Goal: Download file/media

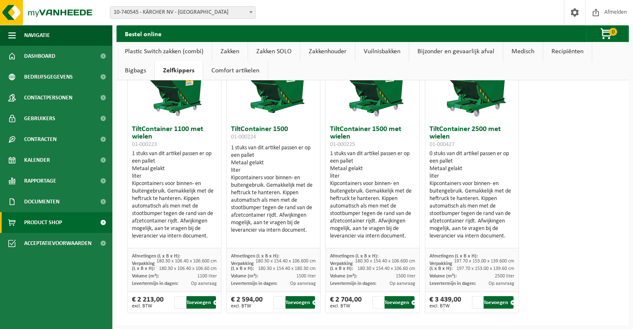
scroll to position [64, 0]
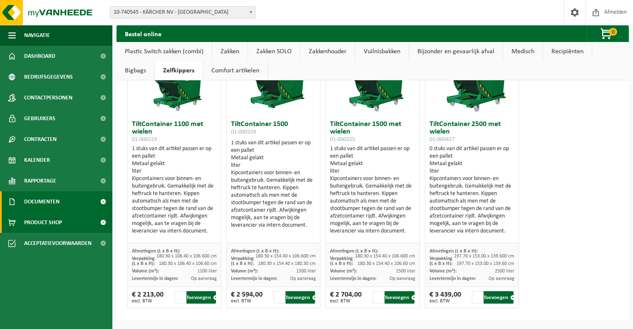
click at [62, 202] on link "Documenten" at bounding box center [56, 202] width 112 height 21
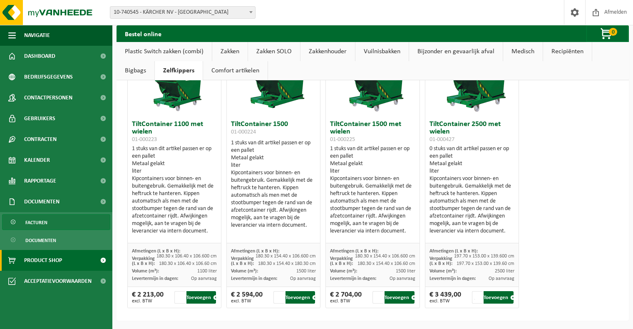
click at [42, 220] on span "Facturen" at bounding box center [36, 223] width 22 height 16
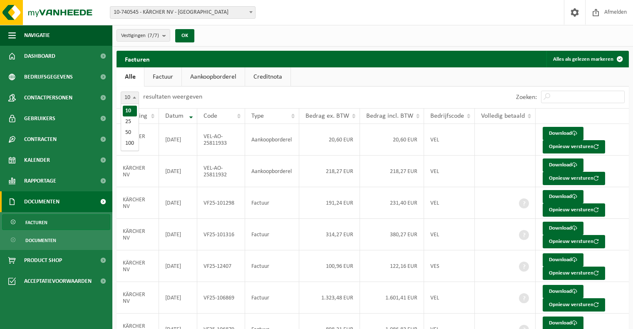
click at [135, 100] on span at bounding box center [134, 97] width 8 height 11
select select "100"
click at [154, 118] on th "Vestiging" at bounding box center [138, 116] width 42 height 16
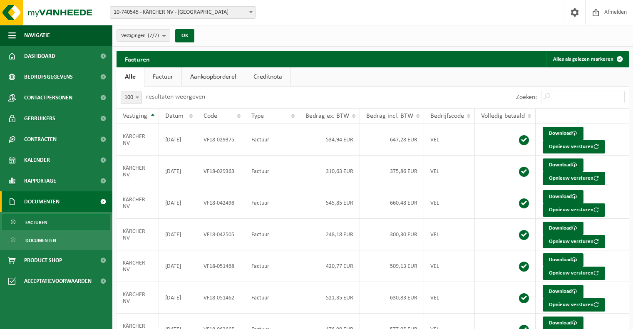
click at [154, 115] on th "Vestiging" at bounding box center [138, 116] width 42 height 16
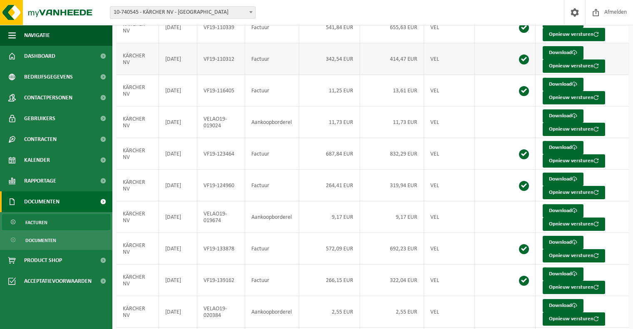
scroll to position [1749, 0]
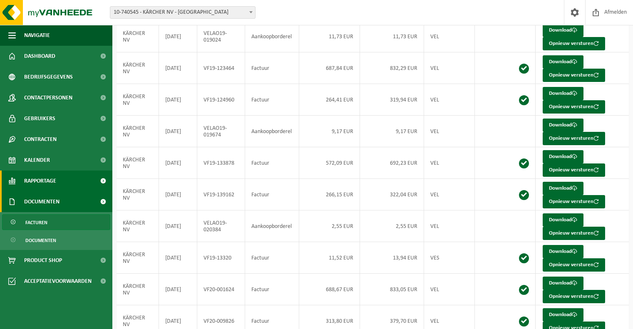
click at [61, 183] on link "Rapportage" at bounding box center [56, 181] width 112 height 21
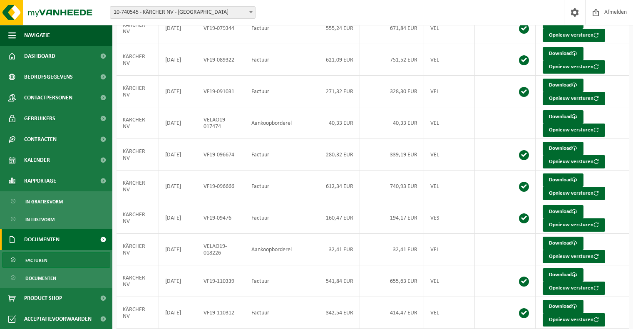
scroll to position [1249, 0]
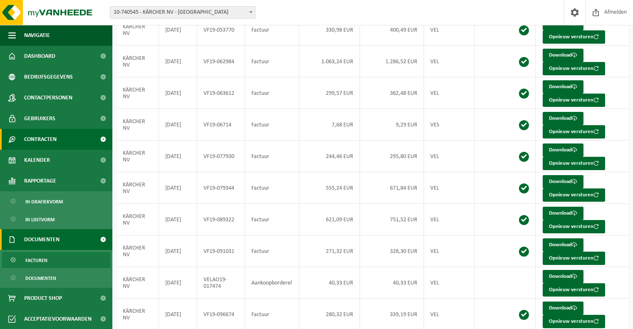
click at [42, 140] on span "Contracten" at bounding box center [40, 139] width 32 height 21
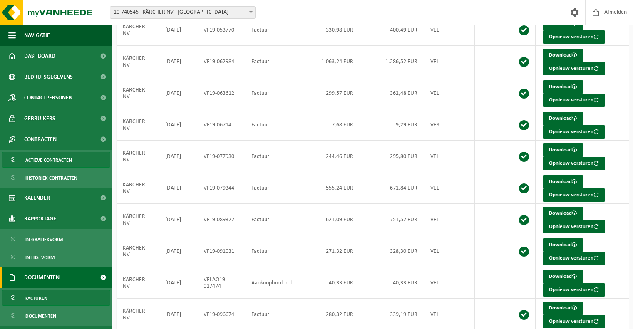
click at [45, 159] on span "Actieve contracten" at bounding box center [48, 160] width 47 height 16
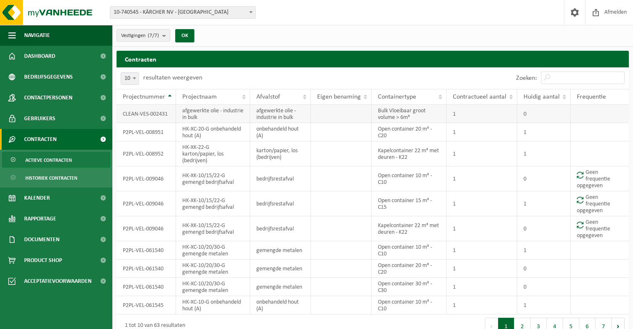
drag, startPoint x: 148, startPoint y: 117, endPoint x: 197, endPoint y: 121, distance: 48.5
click at [148, 117] on td "CLEAN-VES-002431" at bounding box center [147, 114] width 60 height 18
click at [197, 121] on td "afgewerkte olie - industrie in bulk" at bounding box center [213, 114] width 74 height 18
drag, startPoint x: 257, startPoint y: 119, endPoint x: 296, endPoint y: 125, distance: 39.5
click at [260, 119] on td "afgewerkte olie - industrie in bulk" at bounding box center [280, 114] width 61 height 18
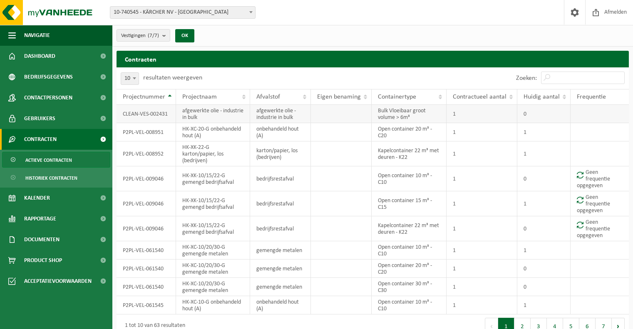
click at [324, 121] on td at bounding box center [341, 114] width 61 height 18
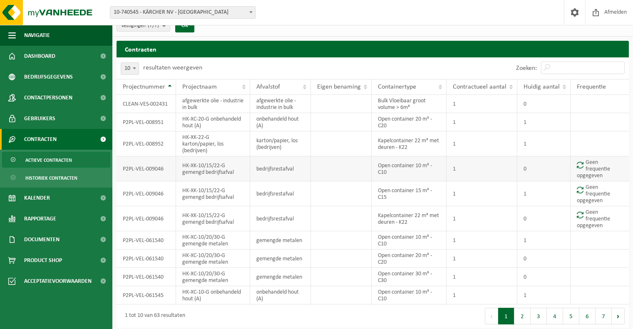
scroll to position [13, 0]
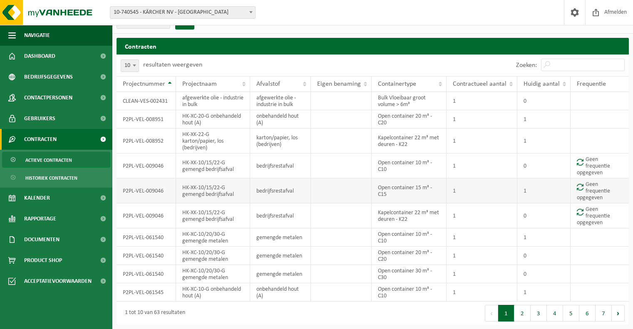
click at [596, 194] on td "Geen frequentie opgegeven" at bounding box center [600, 191] width 58 height 25
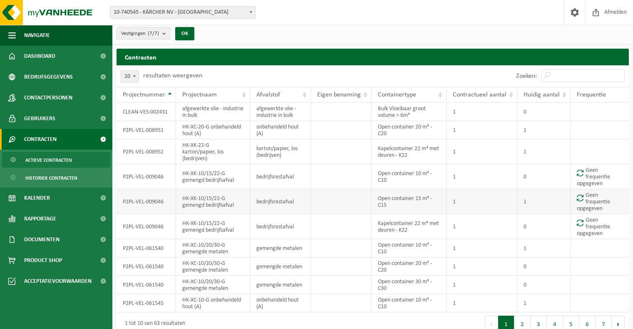
scroll to position [0, 0]
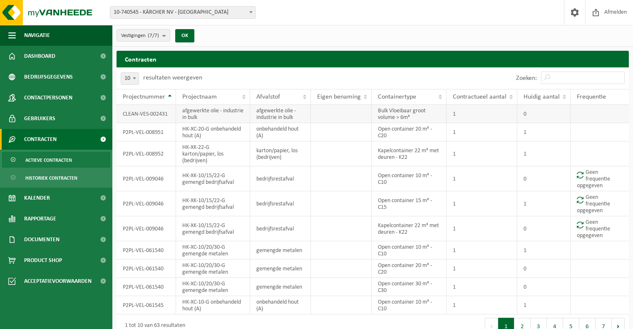
click at [147, 117] on td "CLEAN-VES-002431" at bounding box center [147, 114] width 60 height 18
click at [57, 118] on link "Gebruikers" at bounding box center [56, 118] width 112 height 21
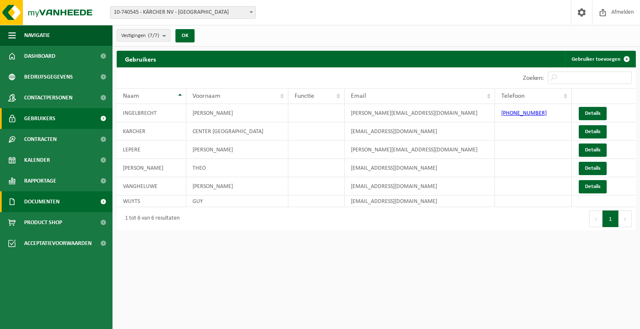
click at [48, 199] on span "Documenten" at bounding box center [41, 202] width 35 height 21
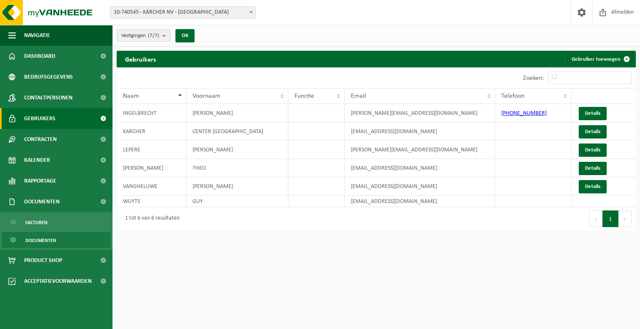
click at [40, 239] on span "Documenten" at bounding box center [40, 241] width 31 height 16
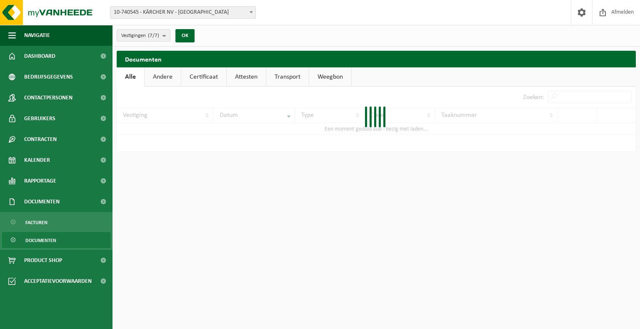
click at [45, 242] on span "Documenten" at bounding box center [40, 241] width 31 height 16
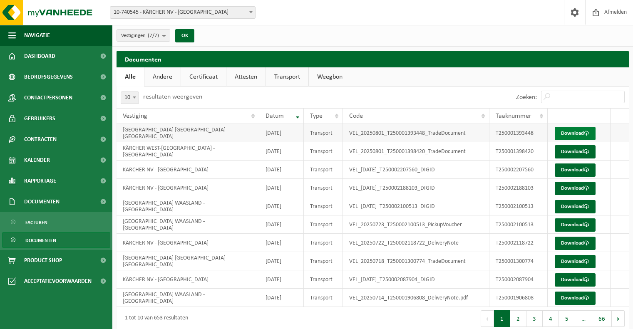
click at [577, 131] on link "Download" at bounding box center [575, 133] width 41 height 13
click at [578, 150] on link "Download" at bounding box center [575, 151] width 41 height 13
click at [580, 170] on link "Download" at bounding box center [575, 170] width 41 height 13
click at [581, 187] on link "Download" at bounding box center [575, 188] width 41 height 13
click at [575, 205] on link "Download" at bounding box center [575, 206] width 41 height 13
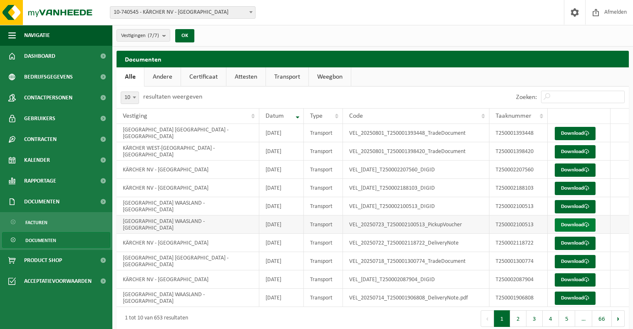
click at [575, 224] on link "Download" at bounding box center [575, 225] width 41 height 13
click at [571, 246] on link "Download" at bounding box center [575, 243] width 41 height 13
click at [571, 262] on link "Download" at bounding box center [575, 261] width 41 height 13
click at [572, 279] on link "Download" at bounding box center [575, 280] width 41 height 13
click at [624, 278] on td at bounding box center [620, 280] width 18 height 18
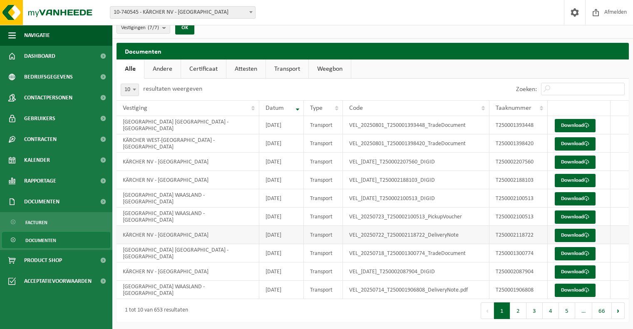
scroll to position [10, 0]
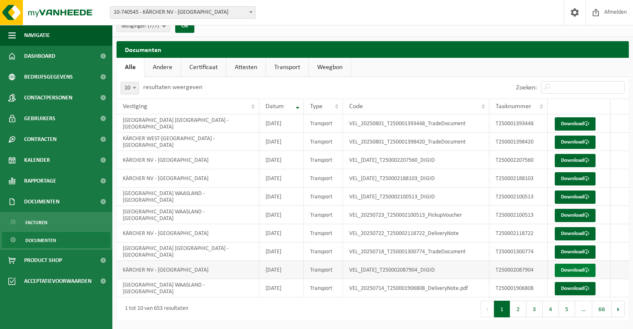
click at [574, 267] on link "Download" at bounding box center [575, 270] width 41 height 13
click at [569, 288] on link "Download" at bounding box center [575, 288] width 41 height 13
click at [519, 309] on button "2" at bounding box center [519, 309] width 16 height 17
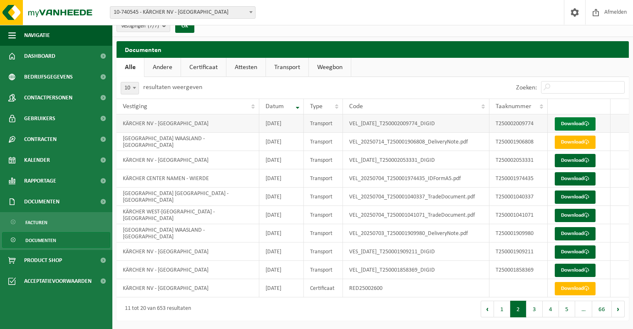
click at [573, 124] on link "Download" at bounding box center [575, 123] width 41 height 13
click at [571, 142] on link "Download" at bounding box center [575, 142] width 41 height 13
click at [574, 161] on link "Download" at bounding box center [575, 160] width 41 height 13
click at [576, 178] on link "Download" at bounding box center [575, 178] width 41 height 13
click at [577, 195] on link "Download" at bounding box center [575, 197] width 41 height 13
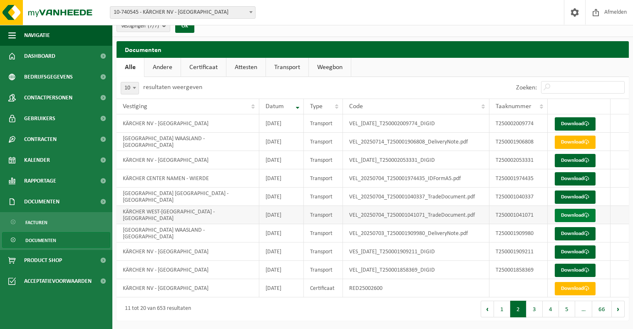
click at [576, 217] on link "Download" at bounding box center [575, 215] width 41 height 13
click at [573, 234] on link "Download" at bounding box center [575, 233] width 41 height 13
click at [573, 249] on link "Download" at bounding box center [575, 252] width 41 height 13
click at [573, 267] on link "Download" at bounding box center [575, 270] width 41 height 13
click at [572, 286] on link "Download" at bounding box center [575, 288] width 41 height 13
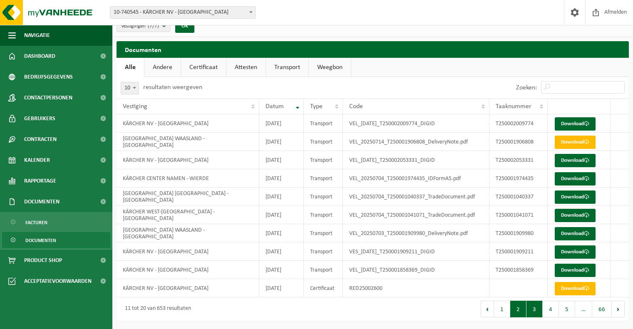
click at [531, 312] on button "3" at bounding box center [535, 309] width 16 height 17
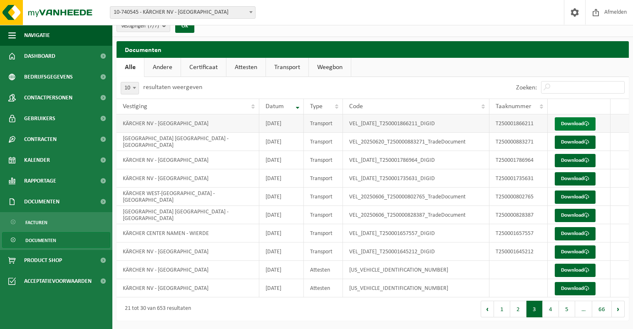
click at [572, 122] on link "Download" at bounding box center [575, 123] width 41 height 13
click at [570, 141] on link "Download" at bounding box center [575, 142] width 41 height 13
click at [573, 160] on link "Download" at bounding box center [575, 160] width 41 height 13
click at [574, 180] on link "Download" at bounding box center [575, 178] width 41 height 13
click at [575, 197] on link "Download" at bounding box center [575, 197] width 41 height 13
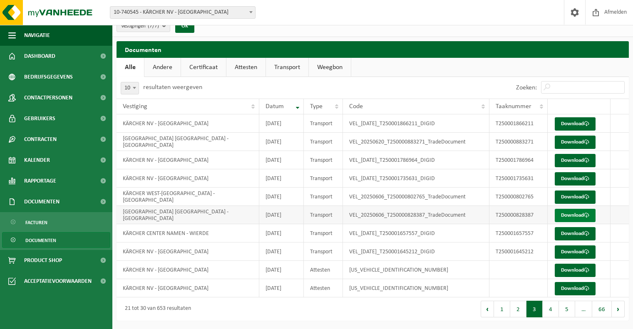
click at [575, 217] on link "Download" at bounding box center [575, 215] width 41 height 13
click at [579, 233] on link "Download" at bounding box center [575, 233] width 41 height 13
click at [576, 252] on link "Download" at bounding box center [575, 252] width 41 height 13
click at [575, 270] on link "Download" at bounding box center [575, 270] width 41 height 13
click at [573, 291] on link "Download" at bounding box center [575, 288] width 41 height 13
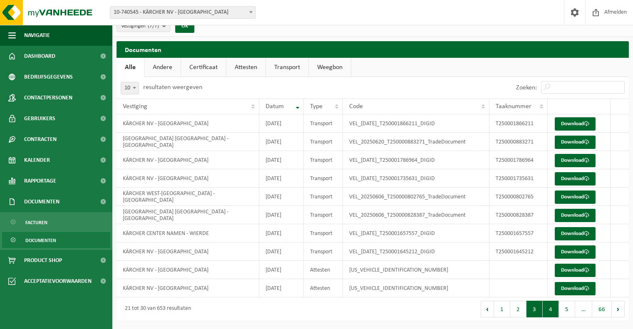
click at [548, 312] on button "4" at bounding box center [551, 309] width 16 height 17
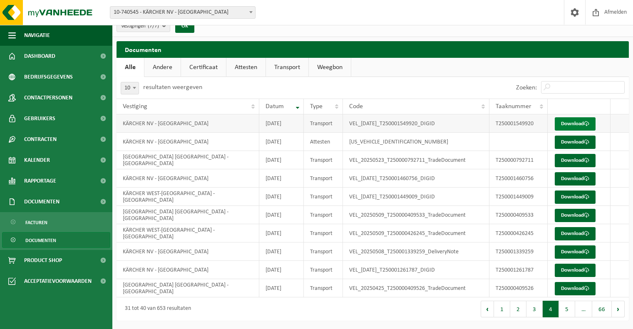
click at [573, 126] on link "Download" at bounding box center [575, 123] width 41 height 13
click at [573, 141] on link "Download" at bounding box center [575, 142] width 41 height 13
click at [571, 162] on link "Download" at bounding box center [575, 160] width 41 height 13
click at [577, 182] on link "Download" at bounding box center [575, 178] width 41 height 13
click at [573, 196] on link "Download" at bounding box center [575, 197] width 41 height 13
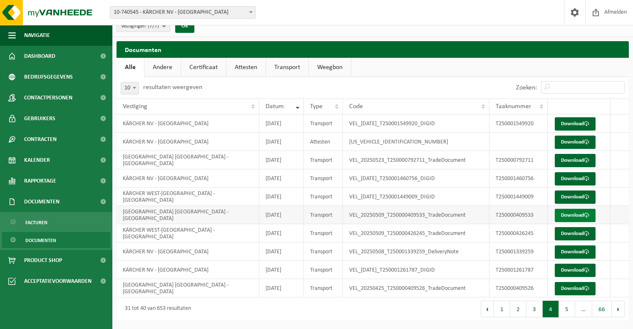
click at [573, 218] on link "Download" at bounding box center [575, 215] width 41 height 13
click at [569, 238] on link "Download" at bounding box center [575, 233] width 41 height 13
click at [562, 253] on link "Download" at bounding box center [575, 252] width 41 height 13
click at [572, 270] on link "Download" at bounding box center [575, 270] width 41 height 13
click at [572, 287] on link "Download" at bounding box center [575, 288] width 41 height 13
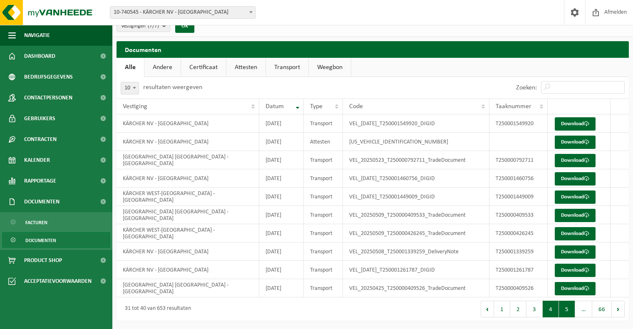
click at [563, 310] on button "5" at bounding box center [567, 309] width 16 height 17
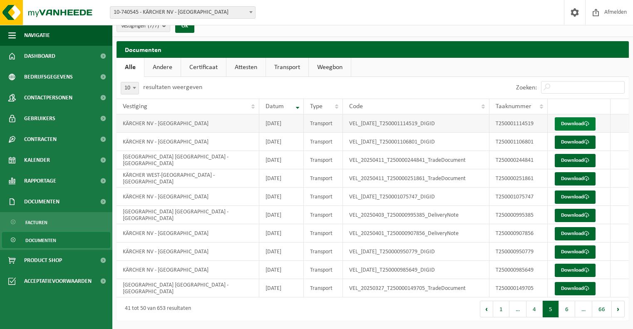
click at [571, 125] on link "Download" at bounding box center [575, 123] width 41 height 13
click at [571, 140] on link "Download" at bounding box center [575, 142] width 41 height 13
click at [569, 159] on link "Download" at bounding box center [575, 160] width 41 height 13
click at [566, 177] on link "Download" at bounding box center [575, 178] width 41 height 13
click at [569, 197] on link "Download" at bounding box center [575, 197] width 41 height 13
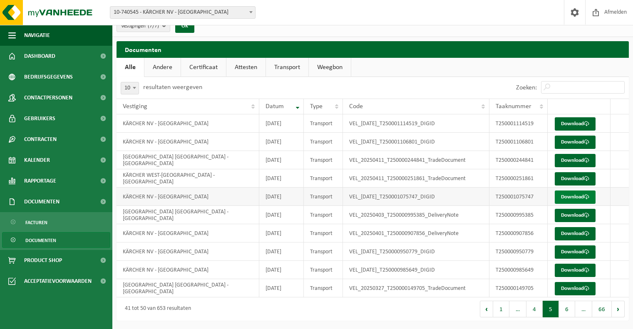
click at [573, 202] on link "Download" at bounding box center [575, 197] width 41 height 13
click at [573, 215] on link "Download" at bounding box center [575, 215] width 41 height 13
click at [575, 232] on link "Download" at bounding box center [575, 233] width 41 height 13
click at [573, 249] on link "Download" at bounding box center [575, 252] width 41 height 13
click at [573, 268] on link "Download" at bounding box center [575, 270] width 41 height 13
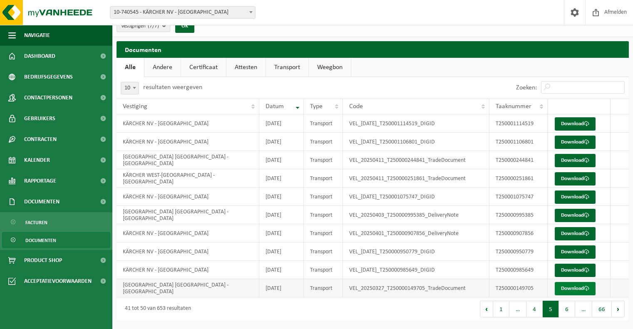
click at [576, 290] on link "Download" at bounding box center [575, 288] width 41 height 13
click at [568, 314] on button "6" at bounding box center [567, 309] width 16 height 17
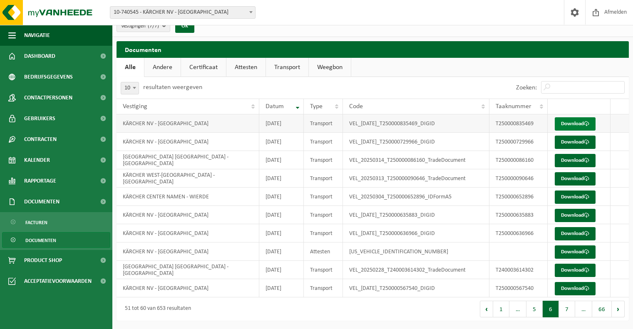
click at [573, 126] on link "Download" at bounding box center [575, 123] width 41 height 13
click at [572, 142] on link "Download" at bounding box center [575, 142] width 41 height 13
click at [572, 159] on link "Download" at bounding box center [575, 160] width 41 height 13
click at [575, 177] on link "Download" at bounding box center [575, 178] width 41 height 13
click at [574, 196] on link "Download" at bounding box center [575, 197] width 41 height 13
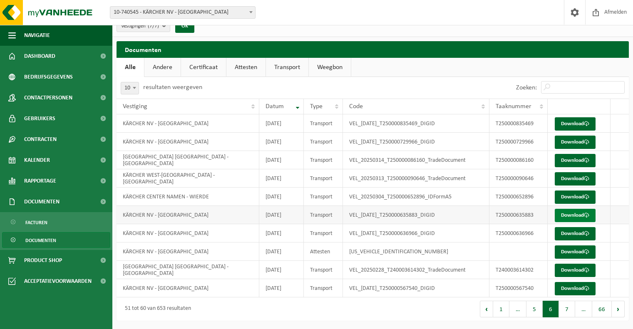
click at [574, 215] on link "Download" at bounding box center [575, 215] width 41 height 13
click at [573, 234] on link "Download" at bounding box center [575, 233] width 41 height 13
click at [573, 251] on link "Download" at bounding box center [575, 252] width 41 height 13
click at [572, 272] on link "Download" at bounding box center [575, 270] width 41 height 13
click at [573, 290] on link "Download" at bounding box center [575, 288] width 41 height 13
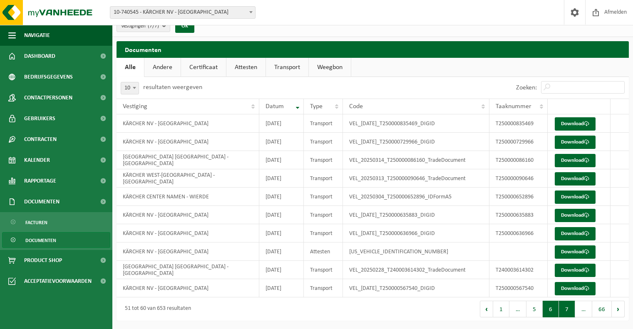
click at [563, 310] on button "7" at bounding box center [567, 309] width 16 height 17
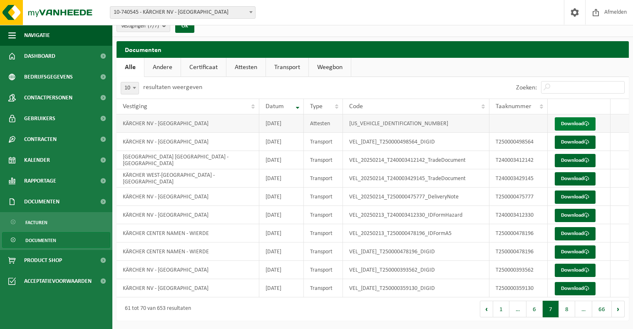
click at [574, 125] on link "Download" at bounding box center [575, 123] width 41 height 13
click at [578, 143] on link "Download" at bounding box center [575, 142] width 41 height 13
click at [576, 159] on link "Download" at bounding box center [575, 160] width 41 height 13
click at [576, 179] on link "Download" at bounding box center [575, 178] width 41 height 13
click at [573, 199] on link "Download" at bounding box center [575, 197] width 41 height 13
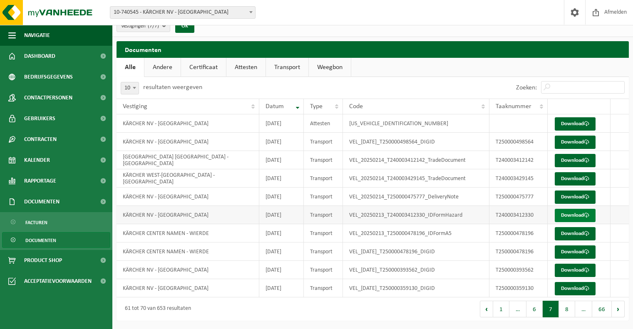
click at [575, 217] on link "Download" at bounding box center [575, 215] width 41 height 13
click at [575, 234] on link "Download" at bounding box center [575, 233] width 41 height 13
click at [576, 254] on link "Download" at bounding box center [575, 252] width 41 height 13
click at [578, 273] on link "Download" at bounding box center [575, 270] width 41 height 13
click at [576, 286] on link "Download" at bounding box center [575, 288] width 41 height 13
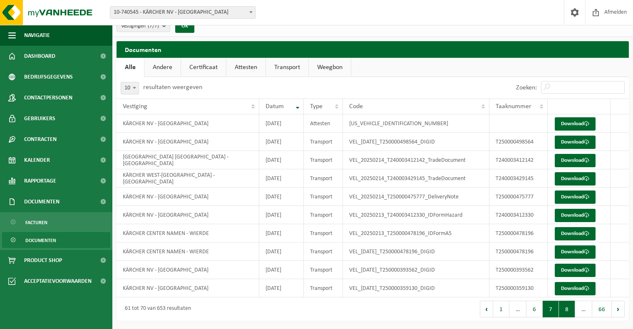
click at [566, 312] on button "8" at bounding box center [567, 309] width 16 height 17
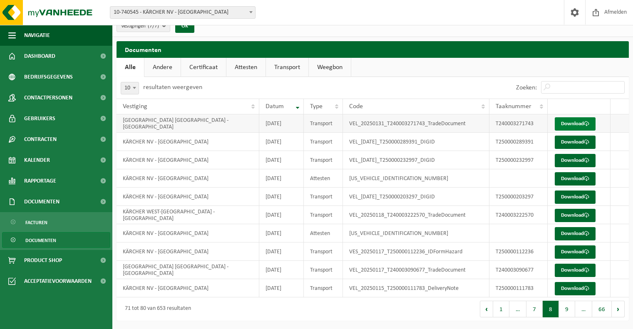
click at [572, 124] on link "Download" at bounding box center [575, 123] width 41 height 13
click at [573, 141] on link "Download" at bounding box center [575, 142] width 41 height 13
click at [572, 156] on link "Download" at bounding box center [575, 160] width 41 height 13
click at [573, 180] on link "Download" at bounding box center [575, 178] width 41 height 13
click at [573, 194] on link "Download" at bounding box center [575, 197] width 41 height 13
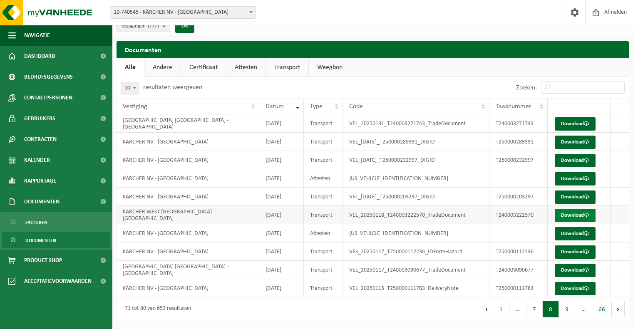
click at [574, 213] on link "Download" at bounding box center [575, 215] width 41 height 13
click at [577, 234] on link "Download" at bounding box center [575, 233] width 41 height 13
click at [573, 252] on link "Download" at bounding box center [575, 252] width 41 height 13
click at [576, 272] on link "Download" at bounding box center [575, 270] width 41 height 13
click at [577, 287] on link "Download" at bounding box center [575, 288] width 41 height 13
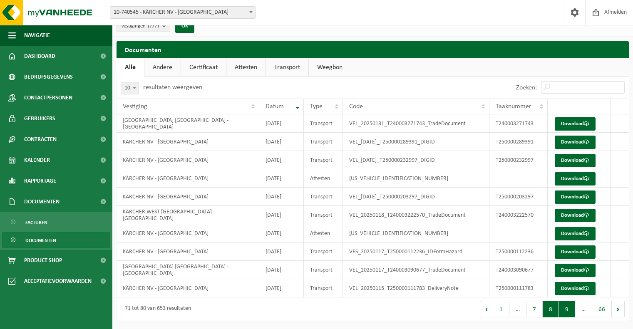
click at [566, 309] on button "9" at bounding box center [567, 309] width 16 height 17
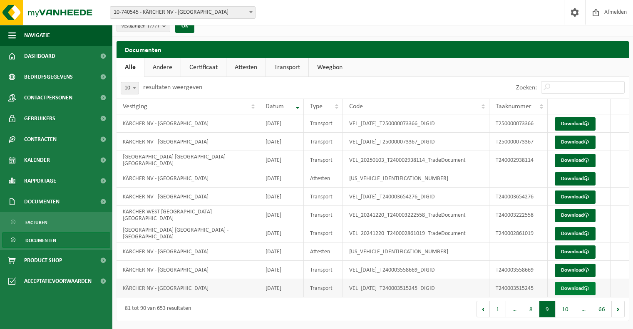
click at [579, 289] on link "Download" at bounding box center [575, 288] width 41 height 13
click at [577, 272] on link "Download" at bounding box center [575, 270] width 41 height 13
click at [574, 252] on link "Download" at bounding box center [575, 252] width 41 height 13
click at [574, 235] on link "Download" at bounding box center [575, 233] width 41 height 13
click at [577, 216] on link "Download" at bounding box center [575, 215] width 41 height 13
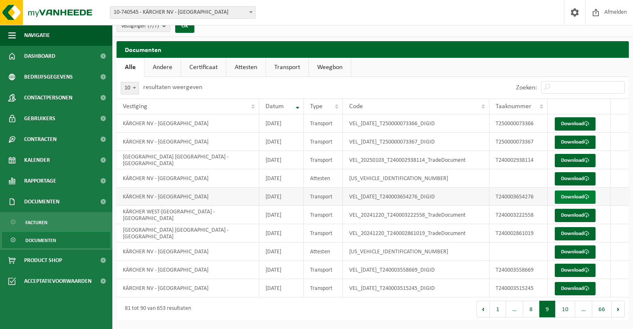
click at [574, 199] on link "Download" at bounding box center [575, 197] width 41 height 13
click at [578, 178] on link "Download" at bounding box center [575, 178] width 41 height 13
click at [576, 159] on link "Download" at bounding box center [575, 160] width 41 height 13
click at [571, 142] on link "Download" at bounding box center [575, 142] width 41 height 13
click at [571, 122] on link "Download" at bounding box center [575, 123] width 41 height 13
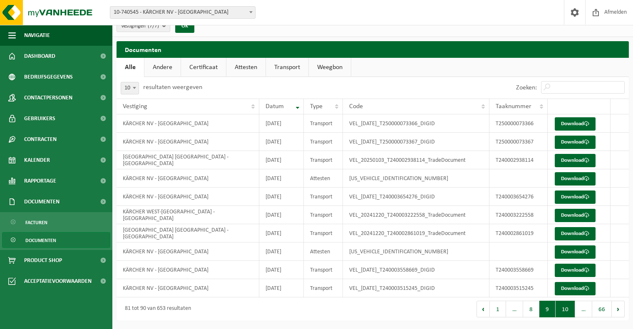
click at [569, 310] on button "10" at bounding box center [566, 309] width 20 height 17
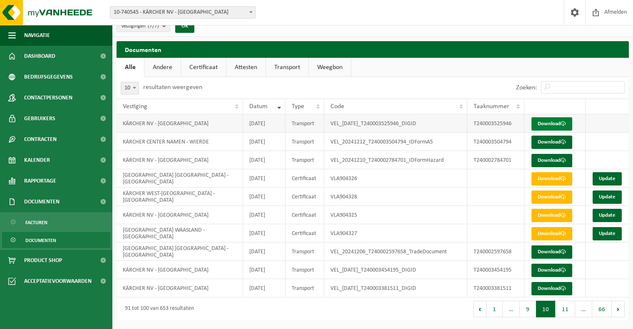
click at [551, 125] on link "Download" at bounding box center [552, 123] width 41 height 13
click at [550, 143] on link "Download" at bounding box center [552, 142] width 41 height 13
click at [551, 159] on link "Download" at bounding box center [552, 160] width 41 height 13
click at [552, 178] on link "Download" at bounding box center [552, 178] width 41 height 13
click at [606, 179] on link "Update" at bounding box center [607, 178] width 29 height 13
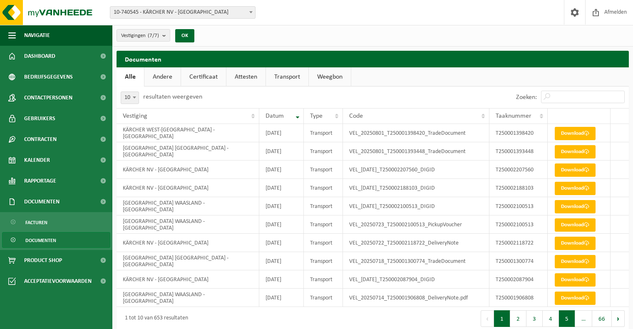
click at [568, 320] on button "5" at bounding box center [567, 319] width 16 height 17
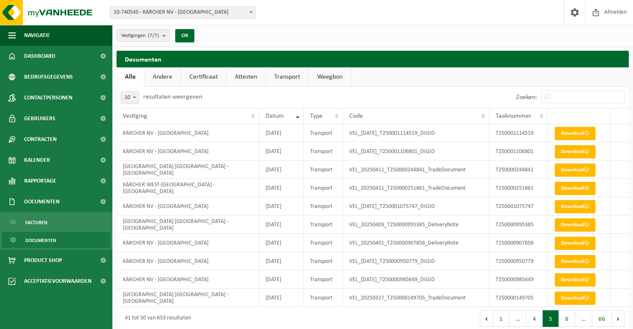
click at [568, 320] on button "6" at bounding box center [567, 319] width 16 height 17
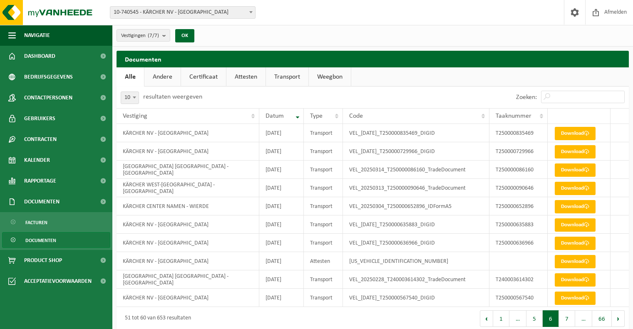
click at [568, 320] on button "7" at bounding box center [567, 319] width 16 height 17
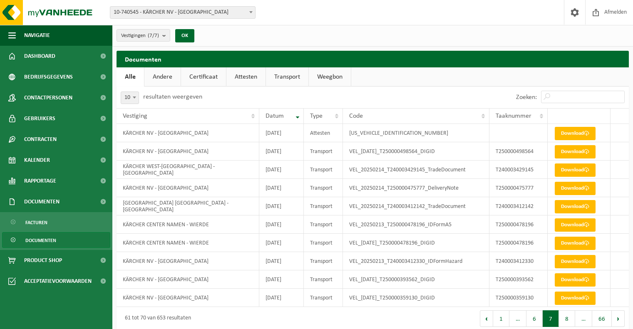
click at [568, 320] on button "8" at bounding box center [567, 319] width 16 height 17
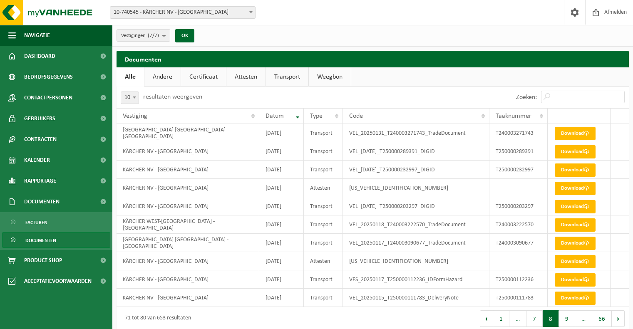
click at [568, 320] on button "9" at bounding box center [567, 319] width 16 height 17
click at [573, 136] on link "Download" at bounding box center [575, 133] width 41 height 13
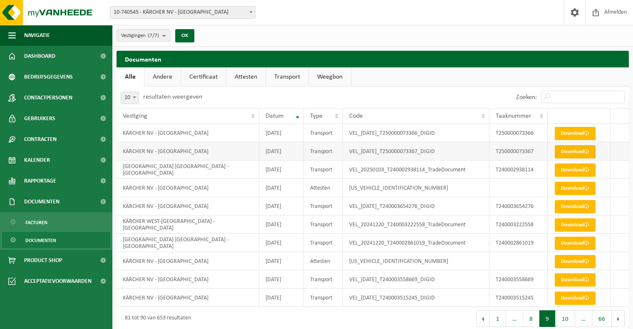
click at [572, 153] on link "Download" at bounding box center [575, 151] width 41 height 13
click at [572, 169] on link "Download" at bounding box center [575, 170] width 41 height 13
click at [574, 190] on link "Download" at bounding box center [575, 188] width 41 height 13
click at [576, 205] on link "Download" at bounding box center [575, 206] width 41 height 13
click at [573, 224] on link "Download" at bounding box center [575, 225] width 41 height 13
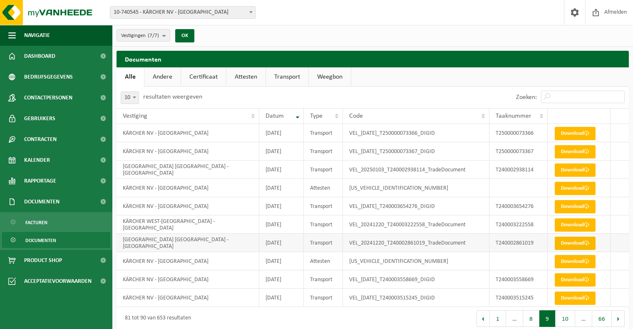
click at [576, 243] on link "Download" at bounding box center [575, 243] width 41 height 13
click at [573, 264] on link "Download" at bounding box center [575, 261] width 41 height 13
click at [573, 278] on link "Download" at bounding box center [575, 280] width 41 height 13
click at [574, 297] on link "Download" at bounding box center [575, 298] width 41 height 13
click at [568, 320] on button "10" at bounding box center [566, 319] width 20 height 17
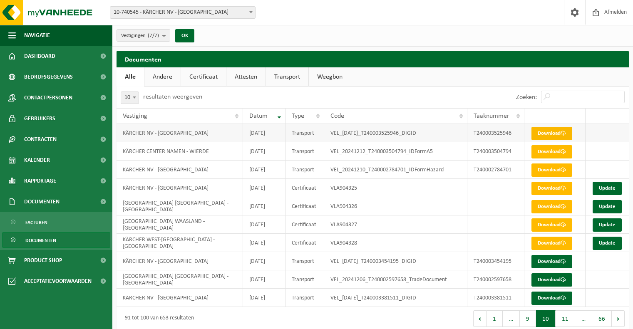
click at [556, 133] on link "Download" at bounding box center [552, 133] width 41 height 13
click at [551, 150] on link "Download" at bounding box center [552, 151] width 41 height 13
click at [550, 172] on link "Download" at bounding box center [552, 170] width 41 height 13
click at [553, 191] on link "Download" at bounding box center [552, 188] width 41 height 13
click at [557, 210] on link "Download" at bounding box center [552, 206] width 41 height 13
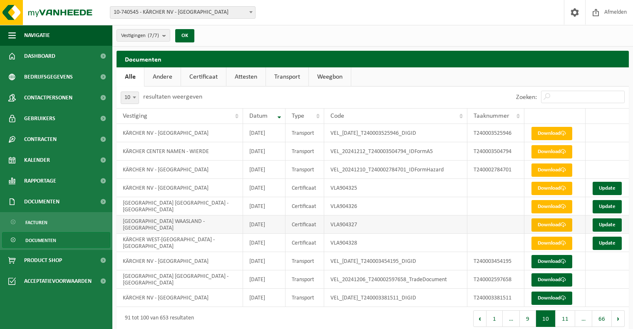
click at [554, 228] on link "Download" at bounding box center [552, 225] width 41 height 13
click at [553, 245] on link "Download" at bounding box center [552, 243] width 41 height 13
click at [553, 260] on link "Download" at bounding box center [552, 261] width 41 height 13
click at [553, 278] on link "Download" at bounding box center [552, 280] width 41 height 13
click at [553, 297] on link "Download" at bounding box center [552, 298] width 41 height 13
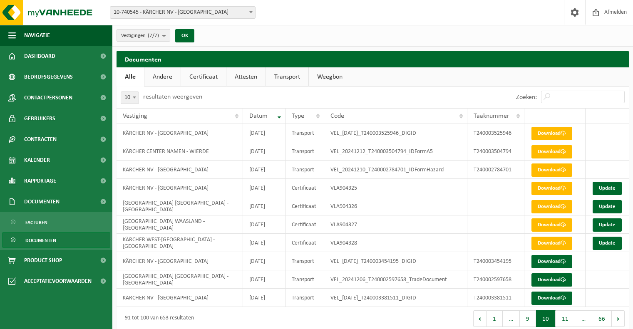
click at [165, 37] on b "submit" at bounding box center [165, 36] width 7 height 12
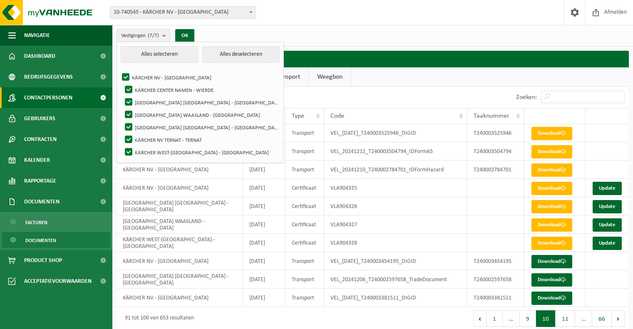
click at [45, 98] on span "Contactpersonen" at bounding box center [48, 97] width 48 height 21
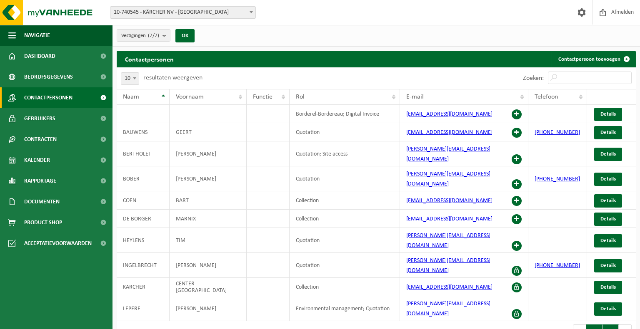
click at [611, 325] on button "2" at bounding box center [610, 333] width 16 height 17
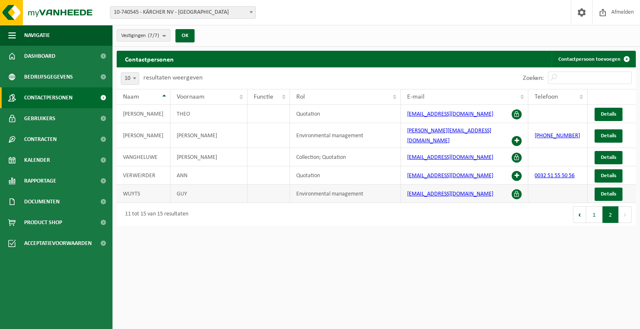
click at [516, 189] on span at bounding box center [516, 194] width 10 height 10
click at [605, 192] on span "Details" at bounding box center [608, 194] width 15 height 5
